Goal: Task Accomplishment & Management: Manage account settings

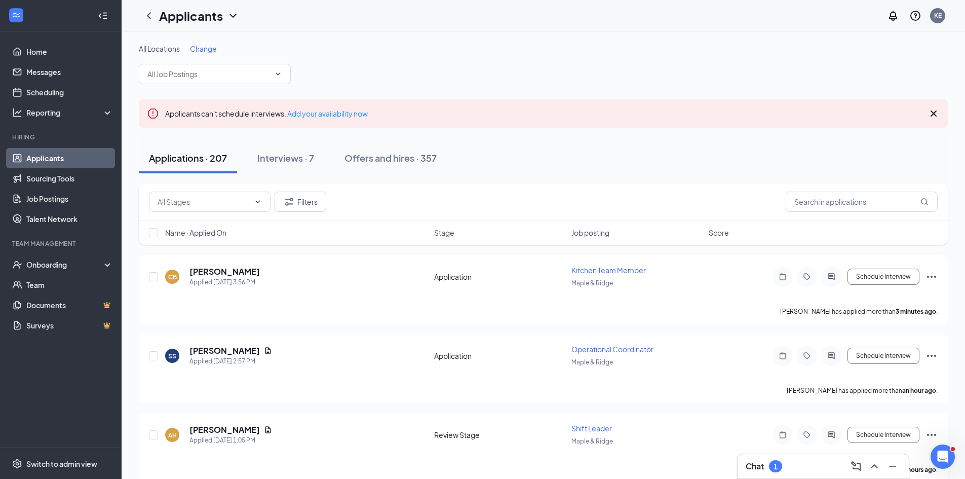
click at [807, 473] on div "Chat 1" at bounding box center [823, 466] width 155 height 16
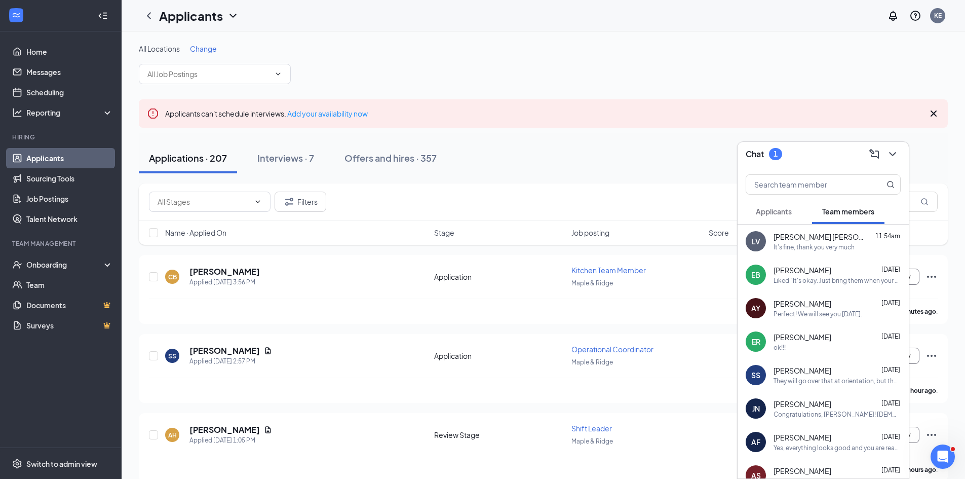
click at [804, 308] on span "Aubrianna Yates" at bounding box center [803, 304] width 58 height 10
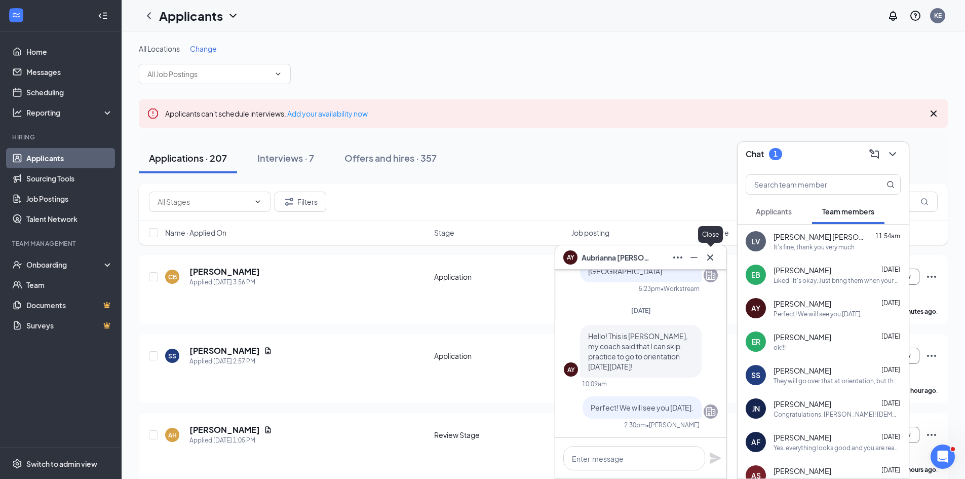
click at [715, 255] on icon "Cross" at bounding box center [710, 257] width 12 height 12
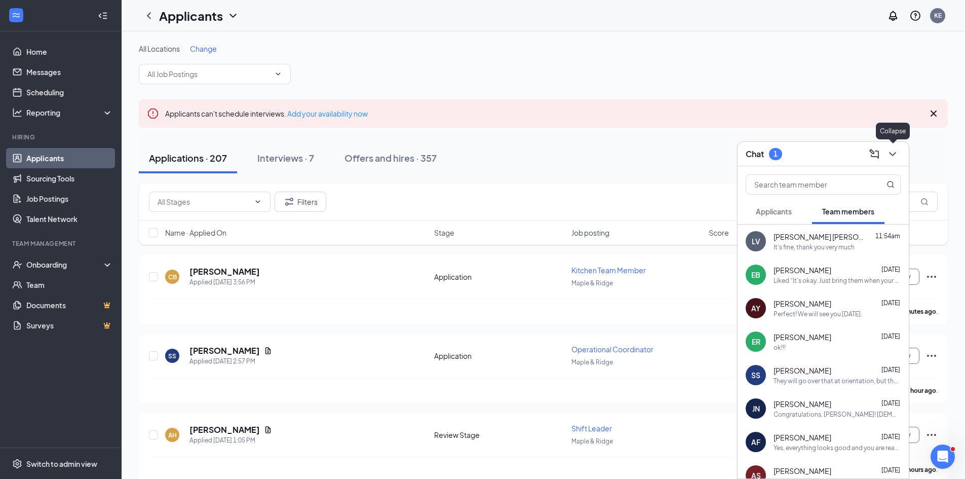
click at [899, 158] on button at bounding box center [893, 154] width 16 height 16
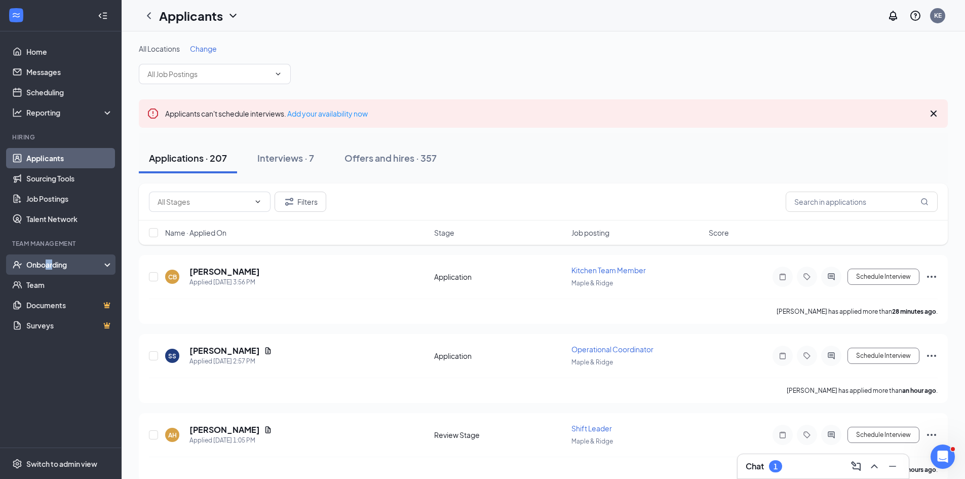
click at [52, 268] on div "Onboarding" at bounding box center [65, 264] width 78 height 10
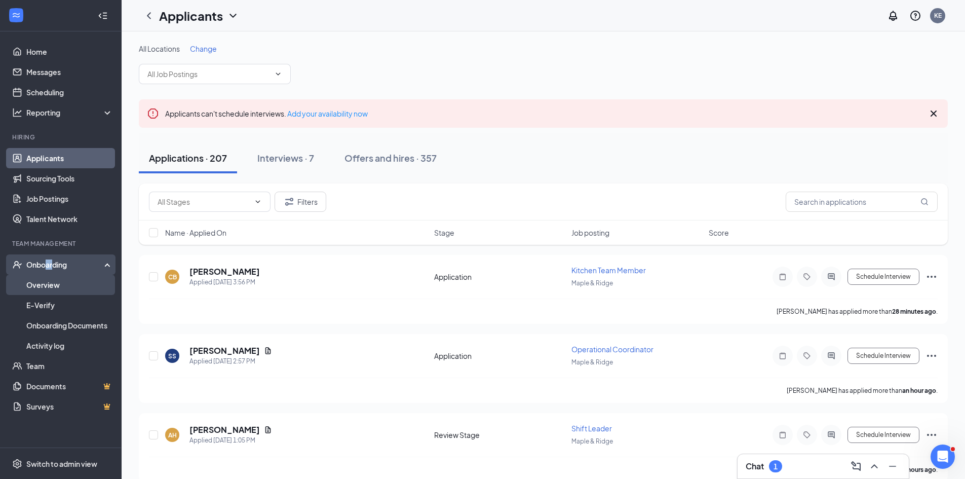
click at [48, 287] on link "Overview" at bounding box center [69, 285] width 87 height 20
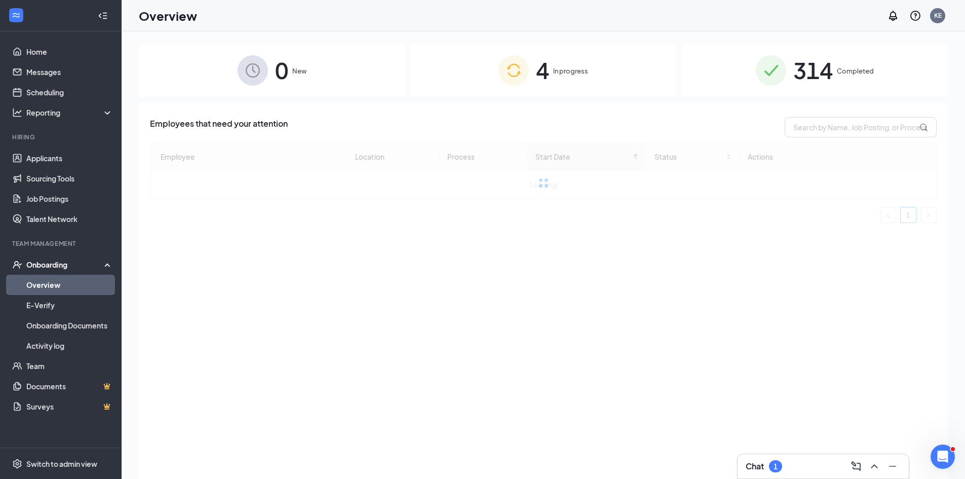
click at [573, 72] on span "In progress" at bounding box center [570, 71] width 35 height 10
